Goal: Information Seeking & Learning: Learn about a topic

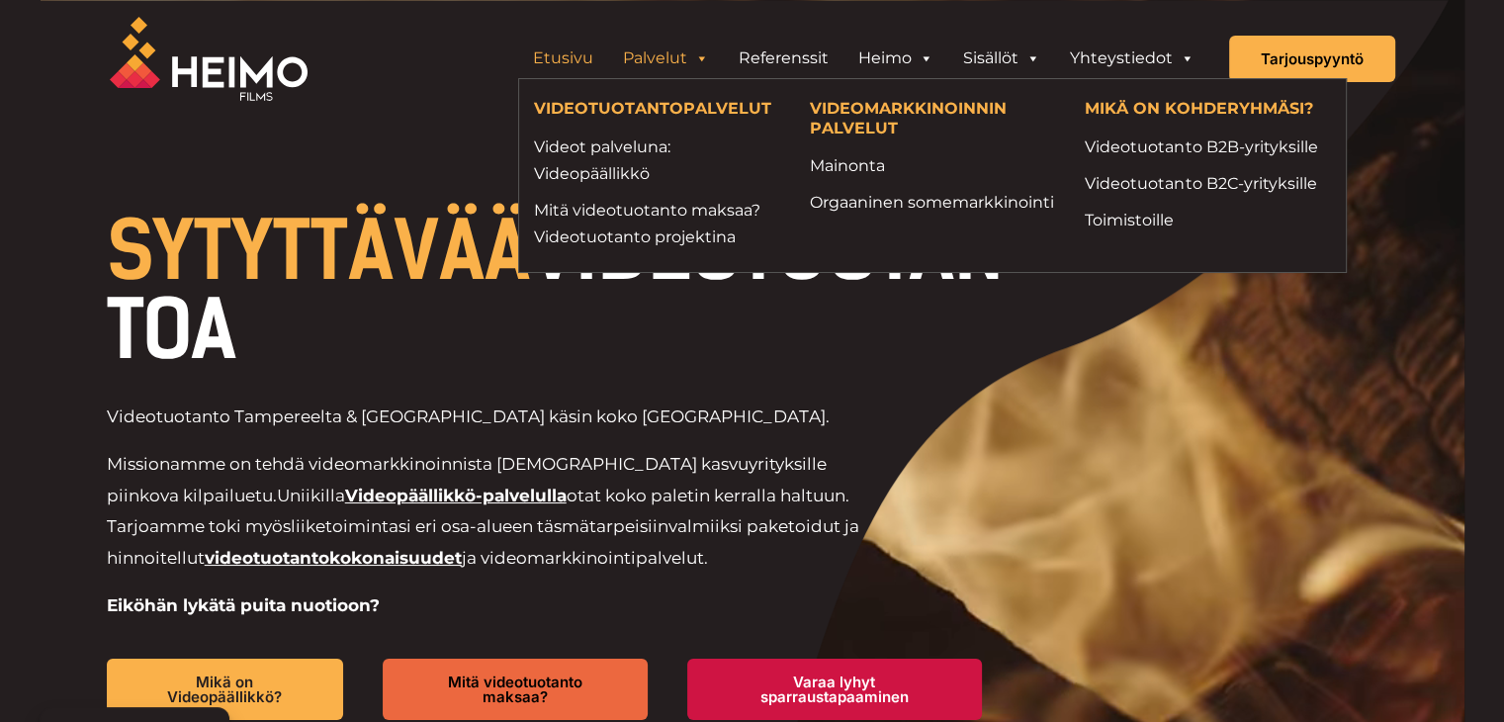
click at [704, 58] on span "Header Widget 1" at bounding box center [701, 59] width 16 height 40
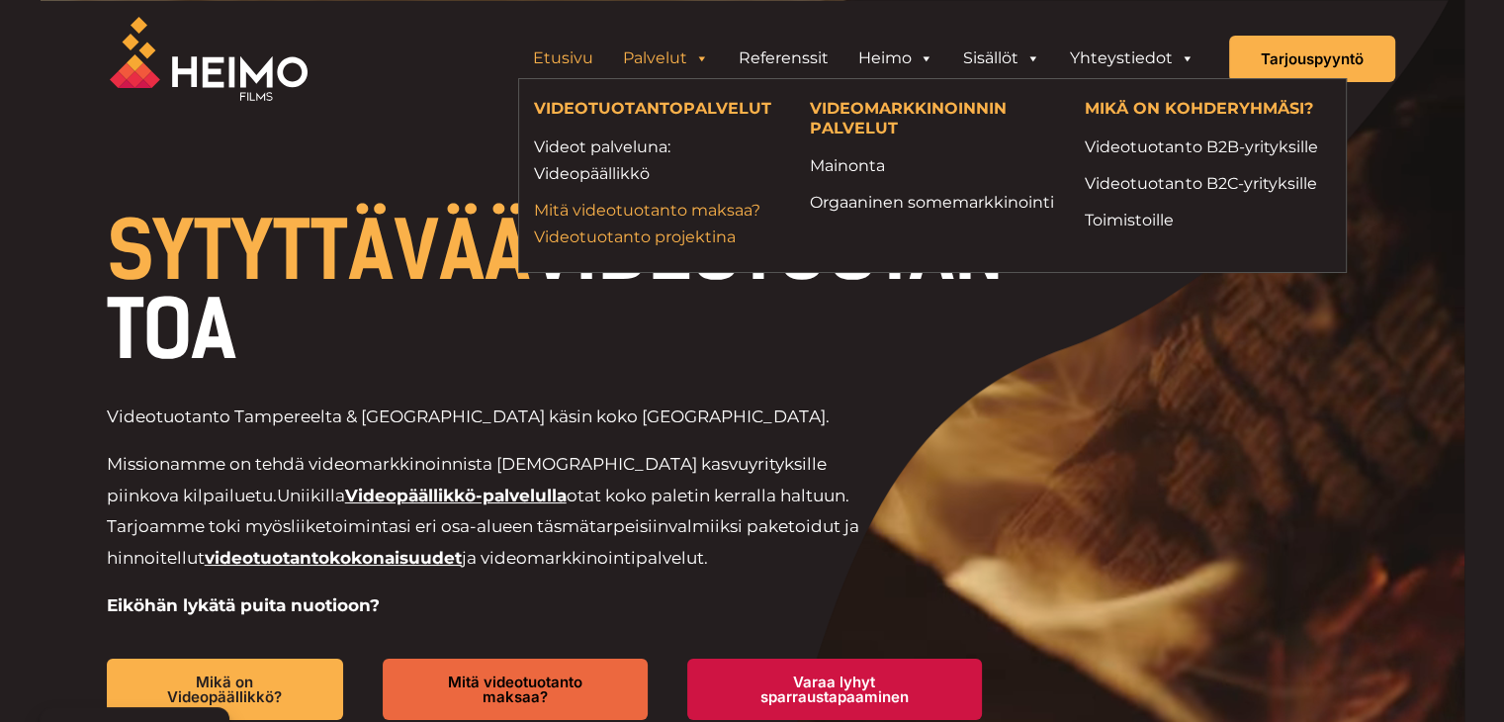
click at [680, 204] on link "Mitä videotuotanto maksaa? Videotuotanto projektina" at bounding box center [657, 223] width 246 height 53
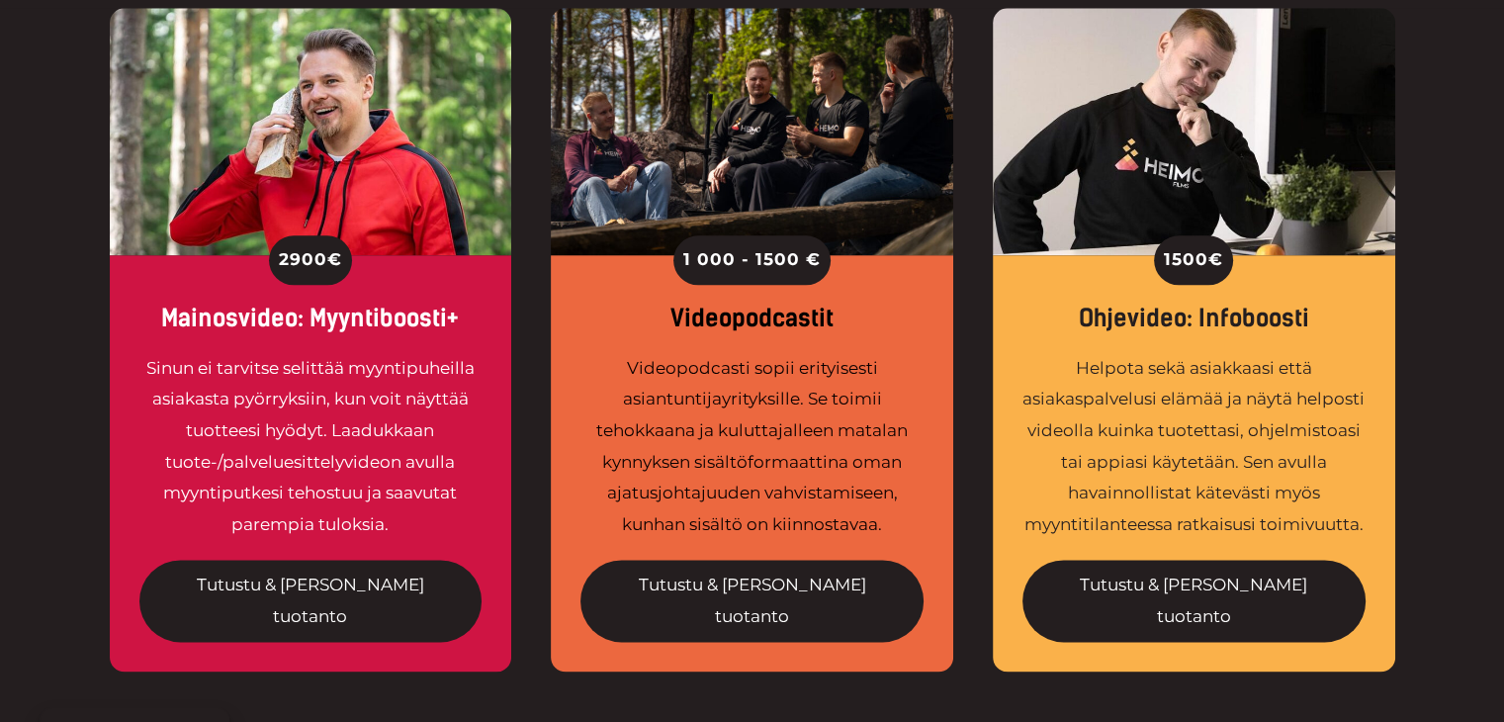
scroll to position [2373, 0]
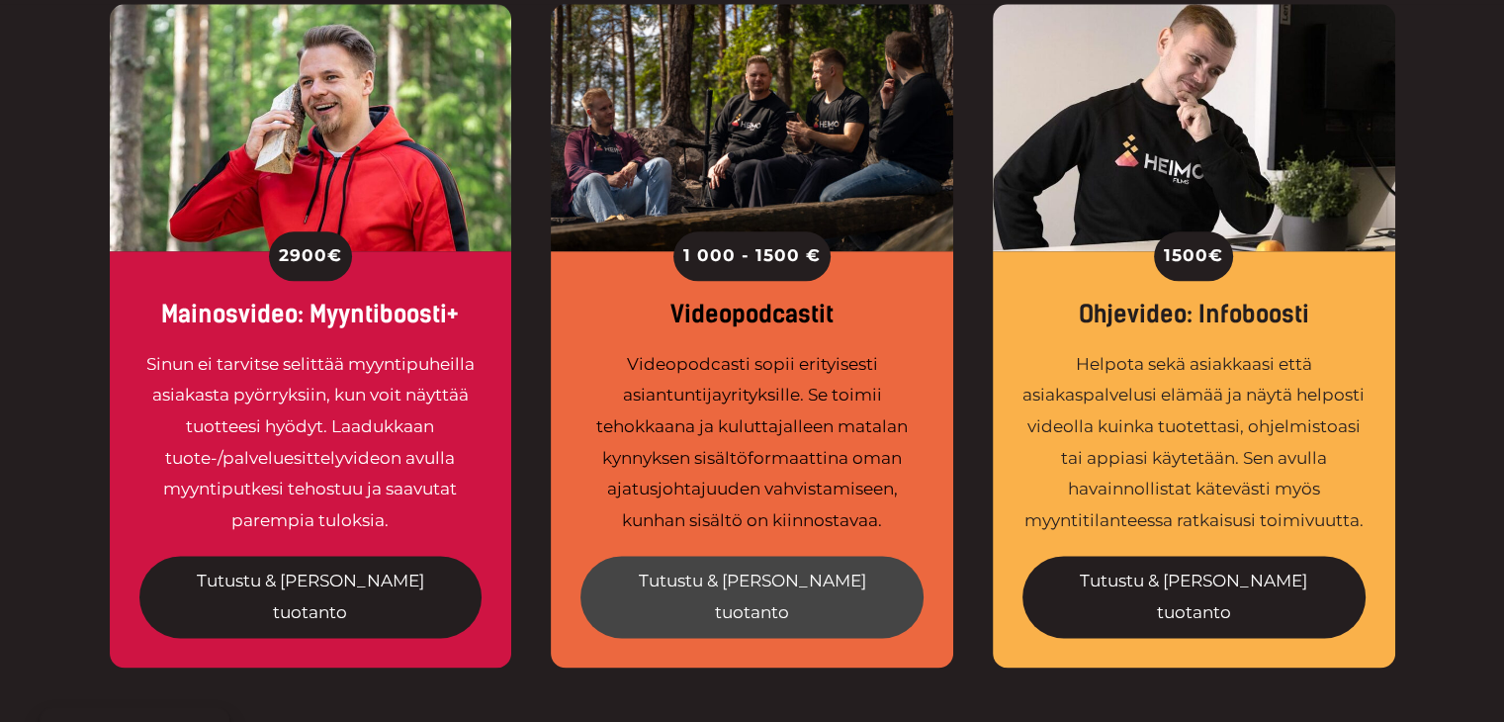
click at [782, 556] on link "Tutustu & tilaa tuotanto" at bounding box center [751, 597] width 343 height 82
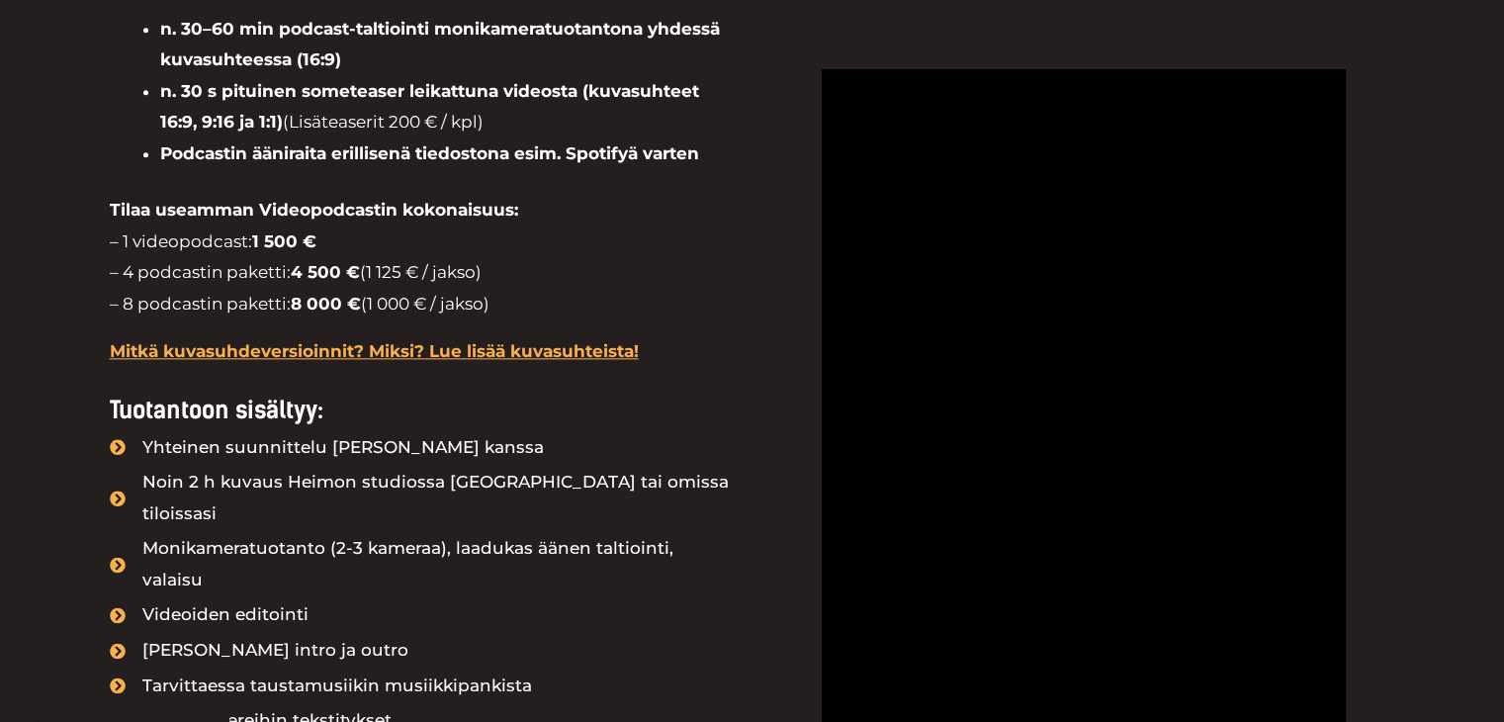
scroll to position [2274, 0]
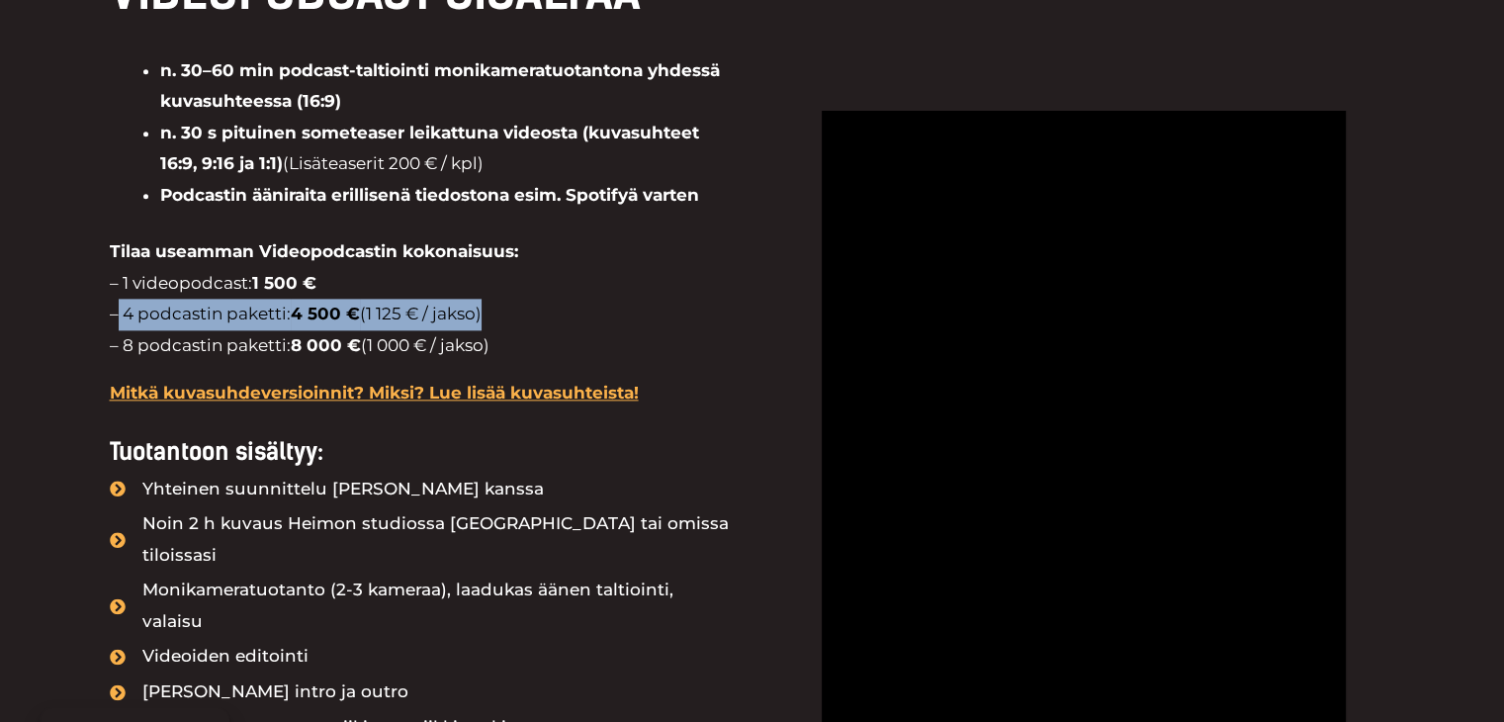
drag, startPoint x: 118, startPoint y: 315, endPoint x: 542, endPoint y: 313, distance: 424.2
click at [542, 313] on p "Tilaa useamman Videopodcastin kokonaisuus: – 1 videopodcast: 1 500 € – 4 podcas…" at bounding box center [421, 298] width 623 height 125
click at [539, 313] on p "Tilaa useamman Videopodcastin kokonaisuus: – 1 videopodcast: 1 500 € – 4 podcas…" at bounding box center [421, 298] width 623 height 125
drag, startPoint x: 515, startPoint y: 313, endPoint x: 130, endPoint y: 313, distance: 385.6
click at [130, 313] on p "Tilaa useamman Videopodcastin kokonaisuus: – 1 videopodcast: 1 500 € – 4 podcas…" at bounding box center [421, 298] width 623 height 125
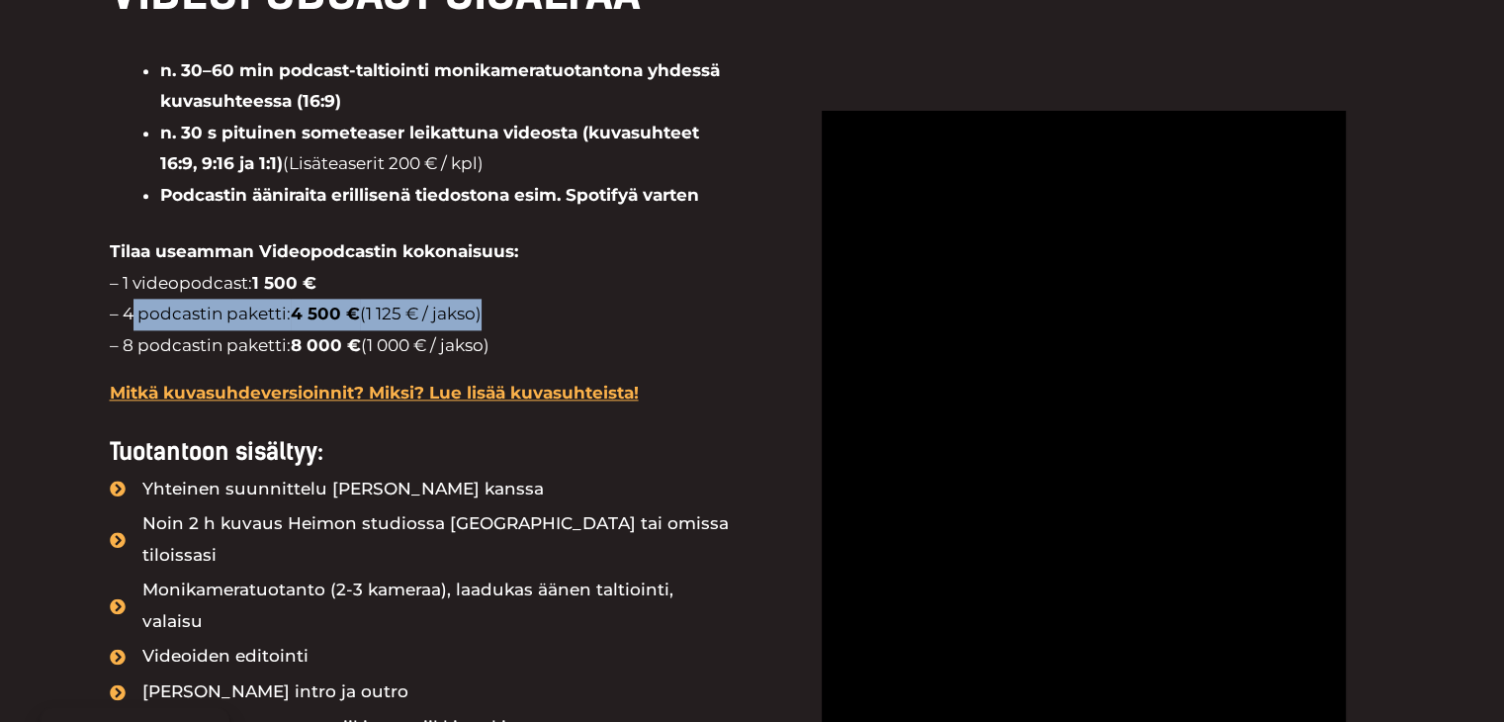
click at [130, 313] on p "Tilaa useamman Videopodcastin kokonaisuus: – 1 videopodcast: 1 500 € – 4 podcas…" at bounding box center [421, 298] width 623 height 125
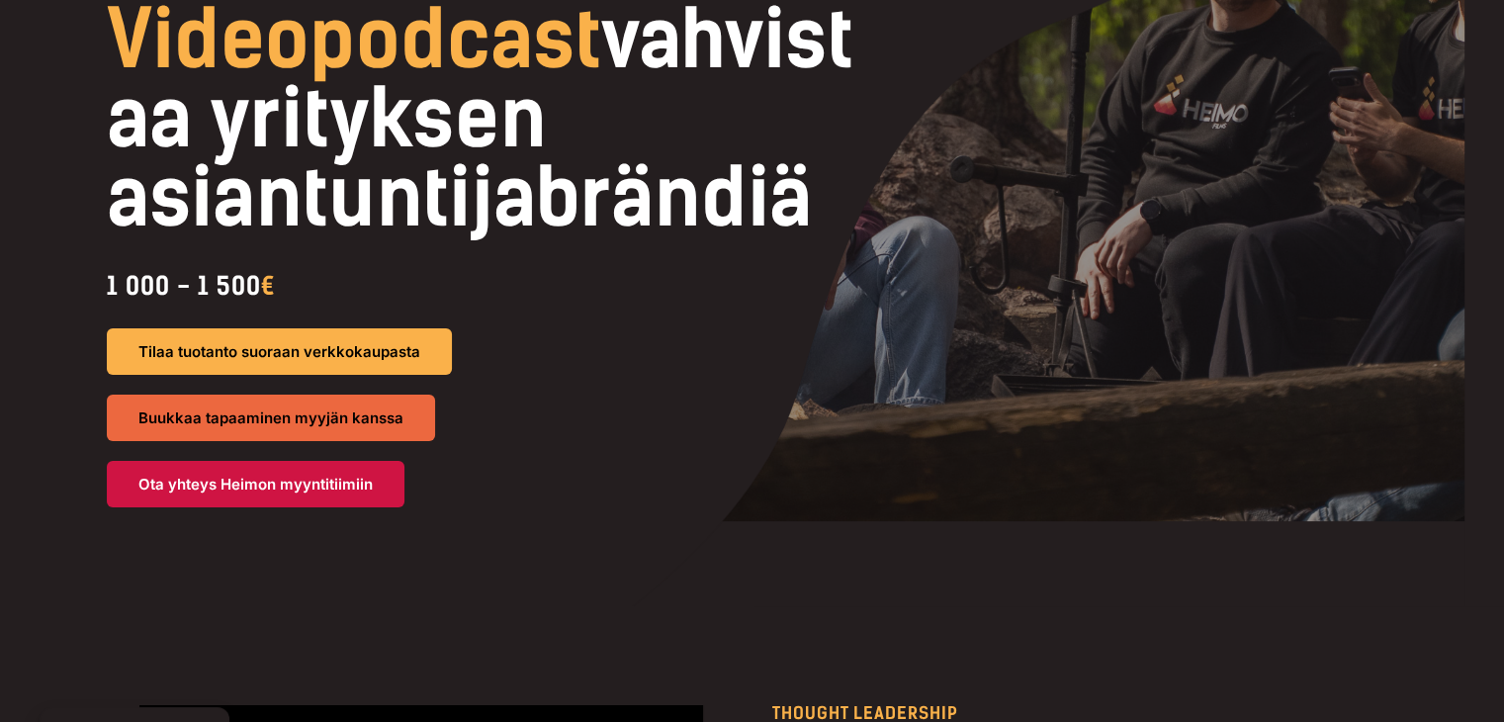
scroll to position [0, 0]
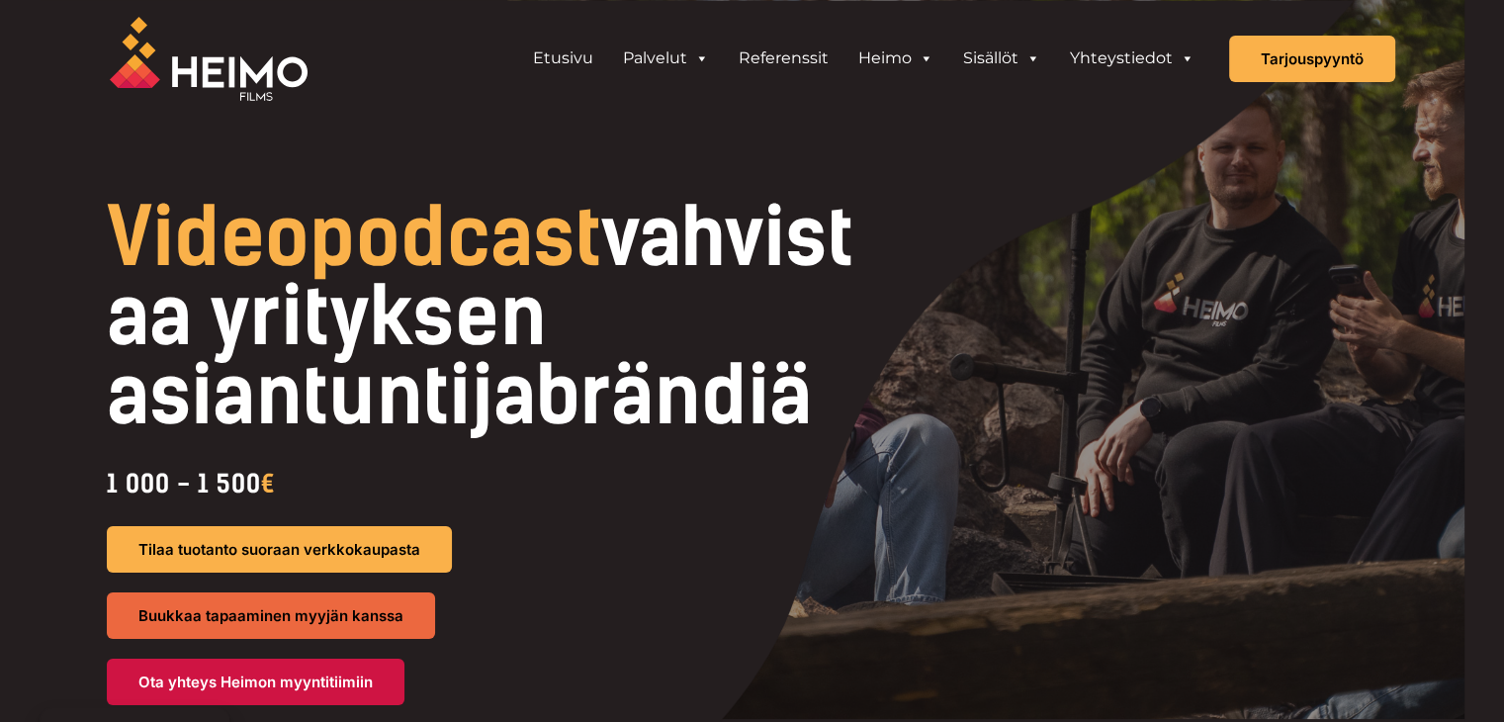
click at [439, 352] on h1 "Videopodcast vahvistaa yrityksen asiantuntijabrändiä" at bounding box center [497, 316] width 780 height 237
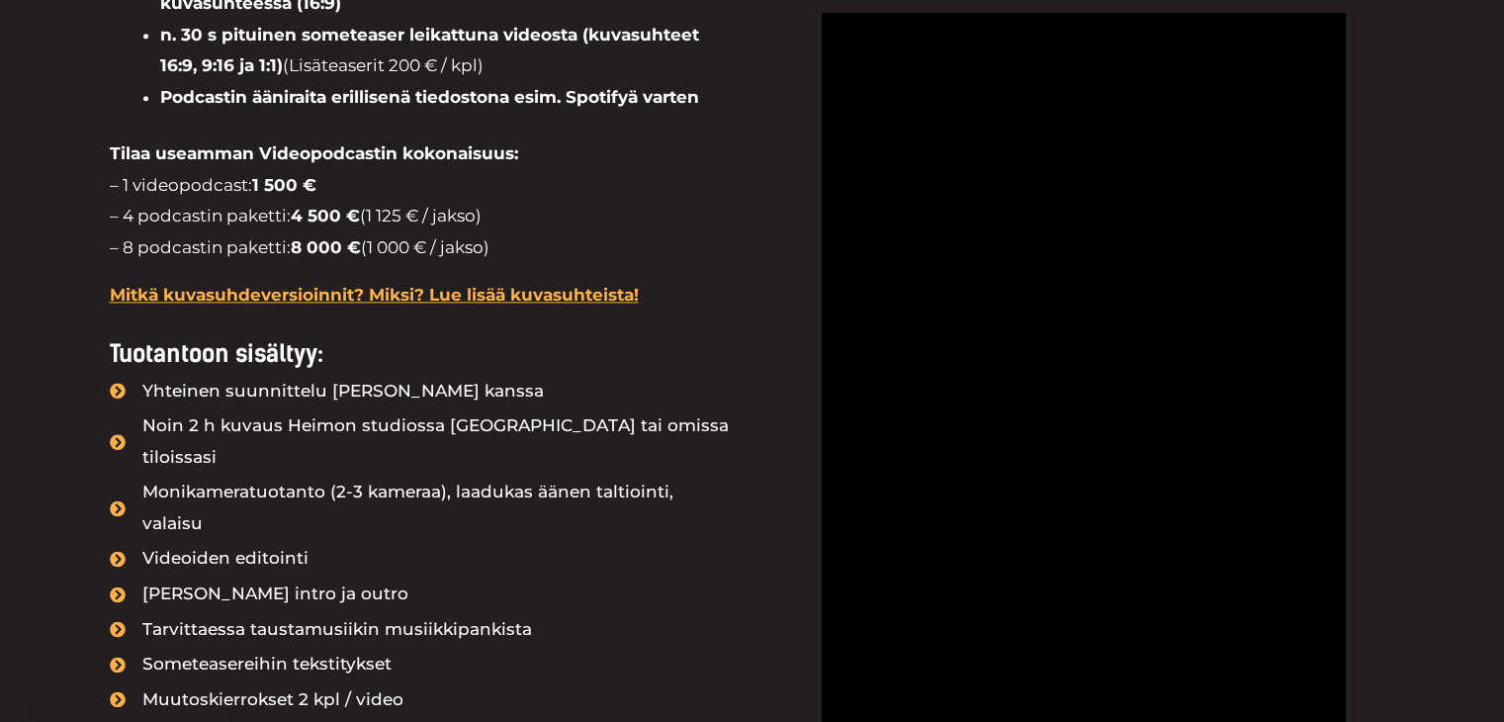
scroll to position [2274, 0]
